Goal: Navigation & Orientation: Find specific page/section

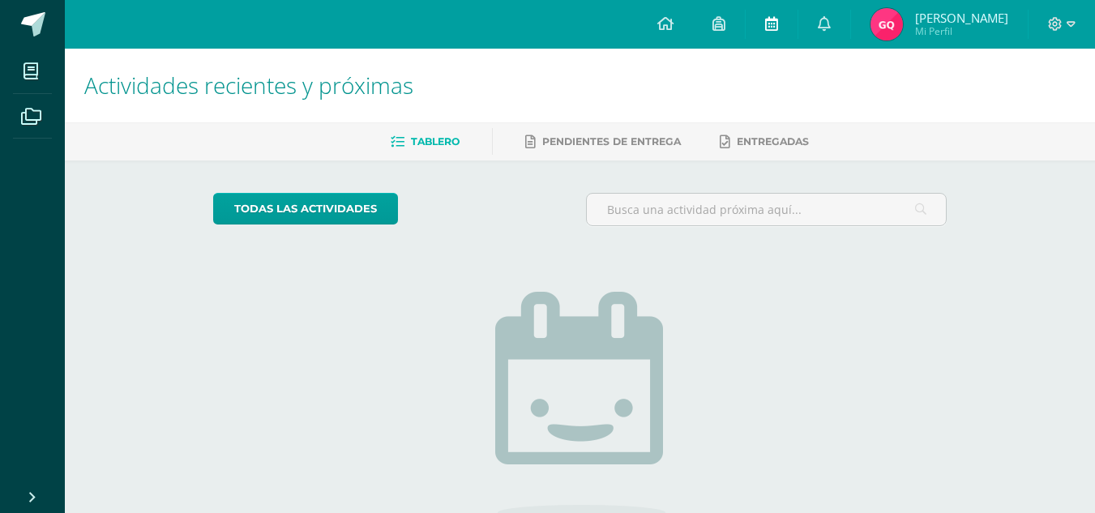
click at [771, 37] on link at bounding box center [772, 24] width 52 height 49
click at [777, 34] on link at bounding box center [772, 24] width 52 height 49
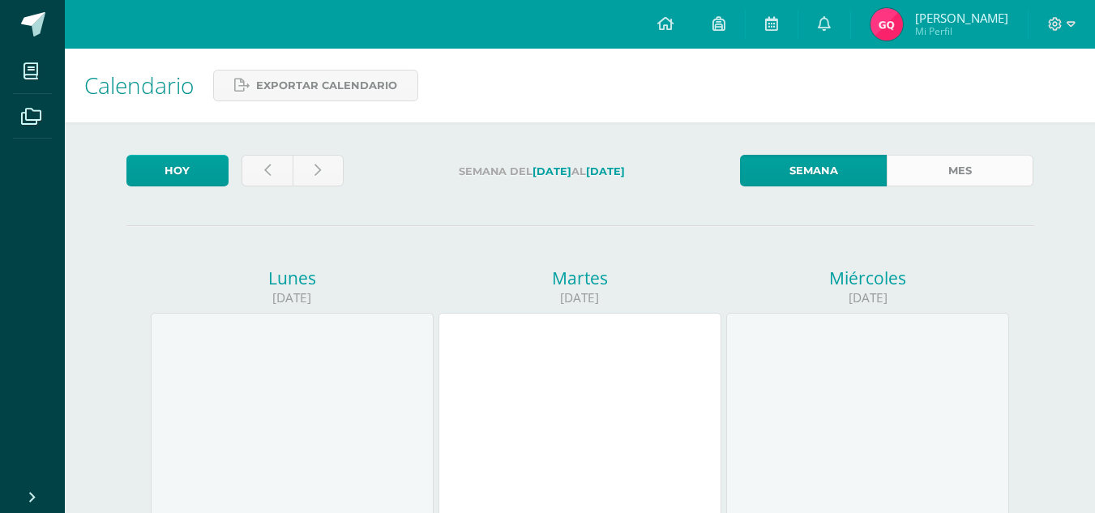
click at [910, 177] on link "Mes" at bounding box center [960, 171] width 147 height 32
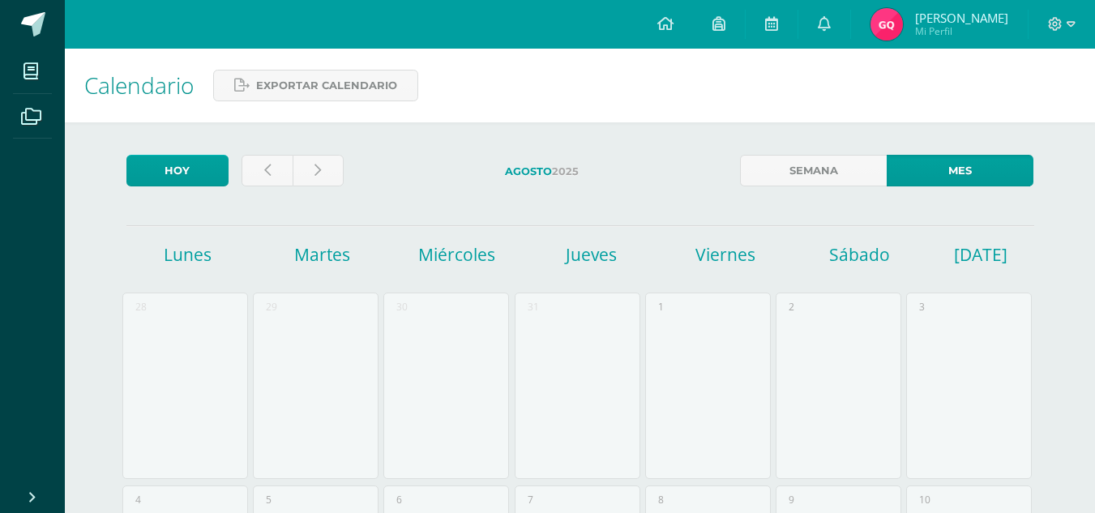
click at [216, 372] on div "28" at bounding box center [185, 386] width 126 height 186
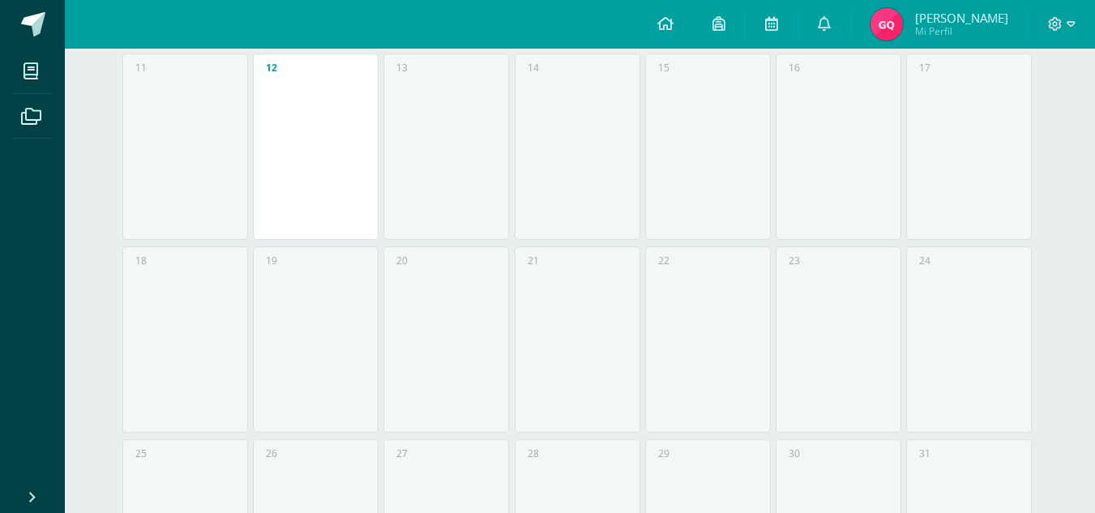
scroll to position [777, 0]
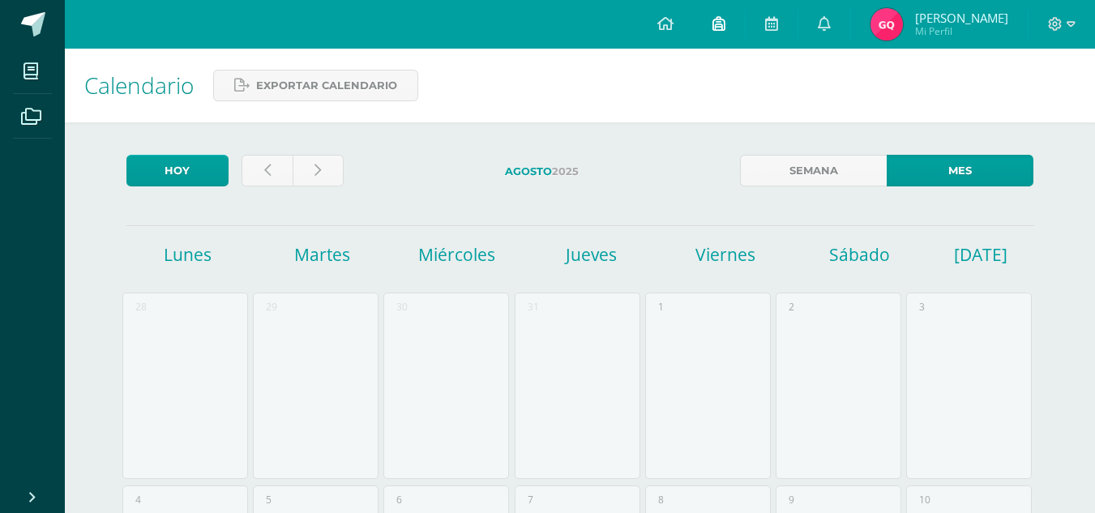
click at [726, 24] on icon at bounding box center [719, 23] width 13 height 15
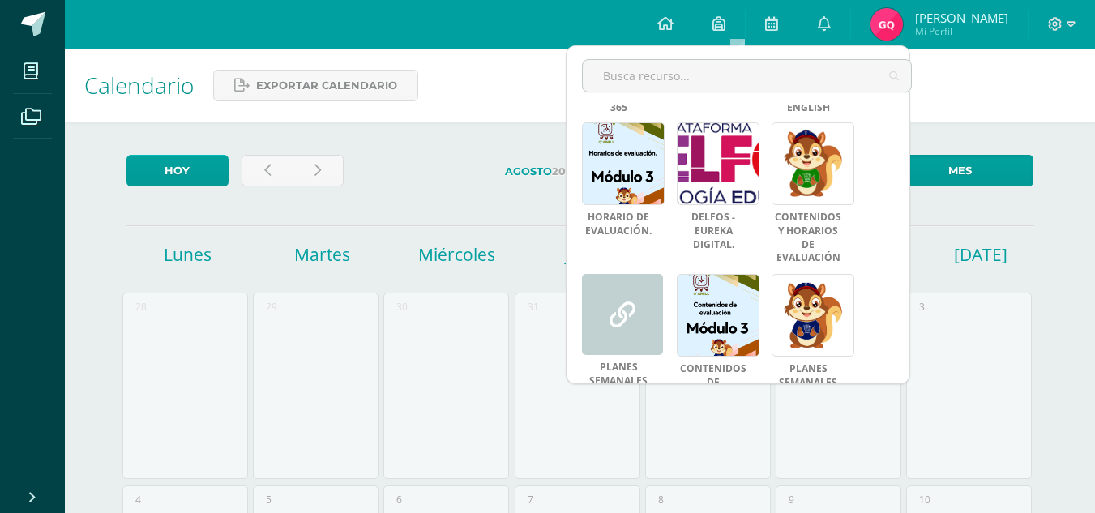
scroll to position [142, 0]
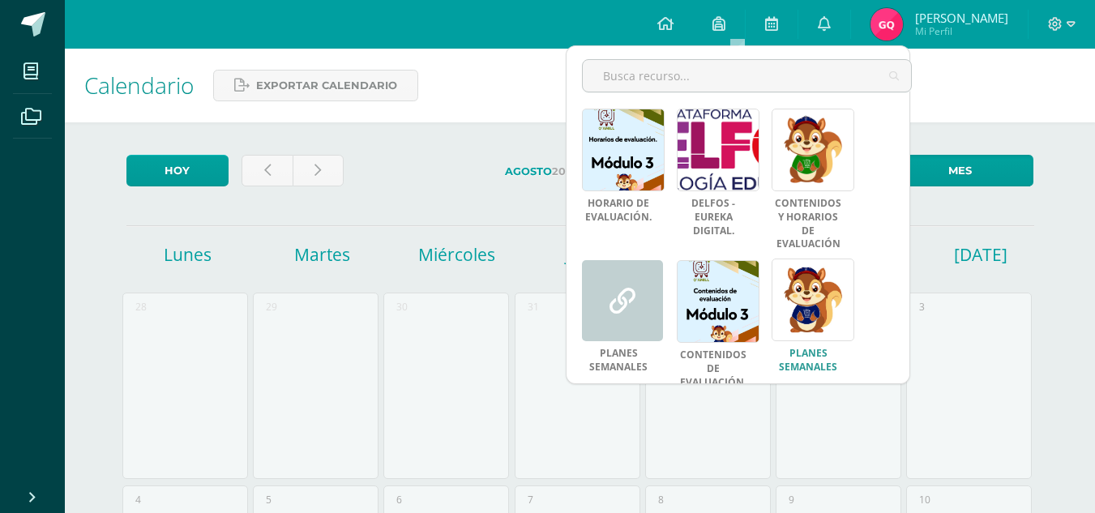
click at [851, 308] on link at bounding box center [813, 300] width 83 height 83
